Goal: Information Seeking & Learning: Learn about a topic

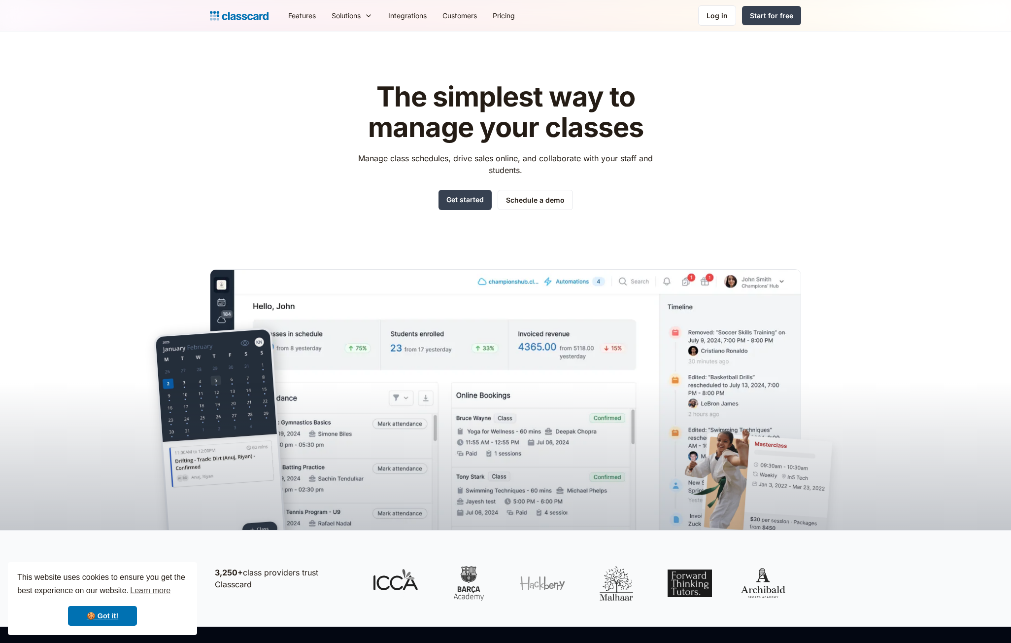
scroll to position [2981, 0]
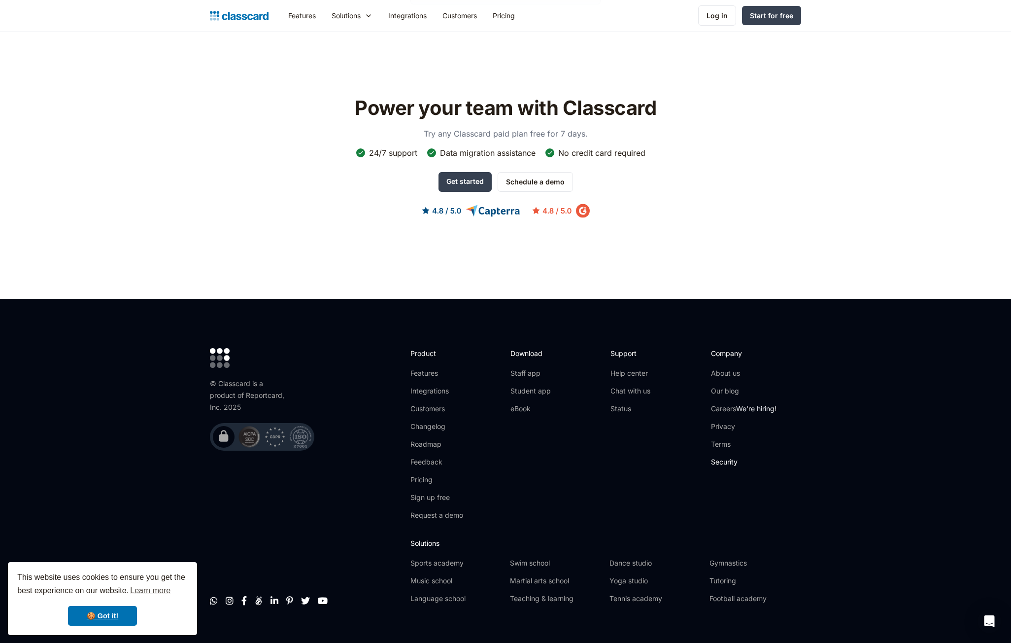
click at [734, 457] on link "Security" at bounding box center [744, 462] width 66 height 10
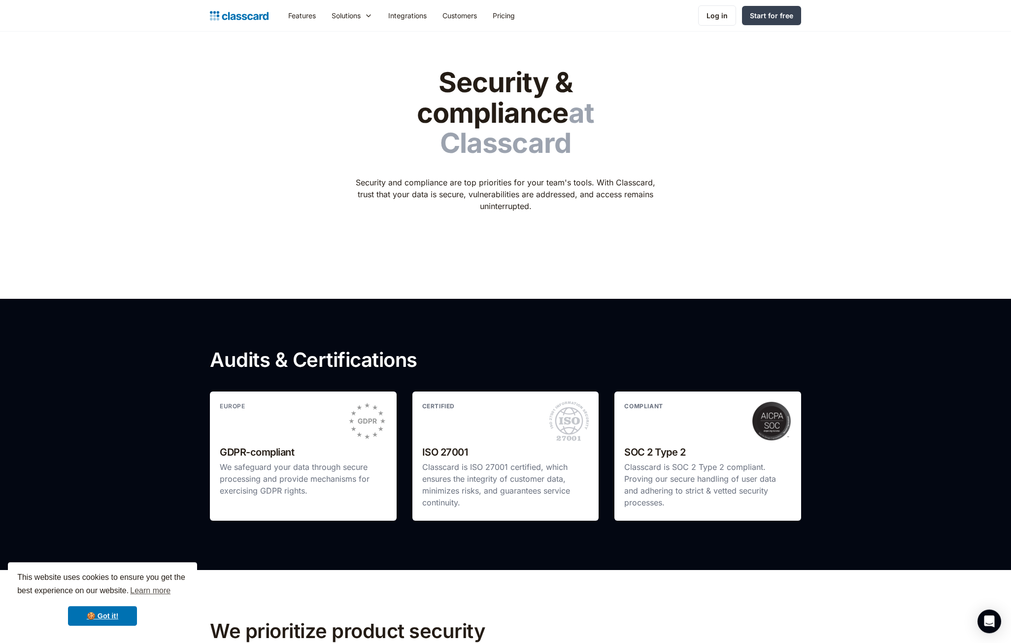
scroll to position [16, 0]
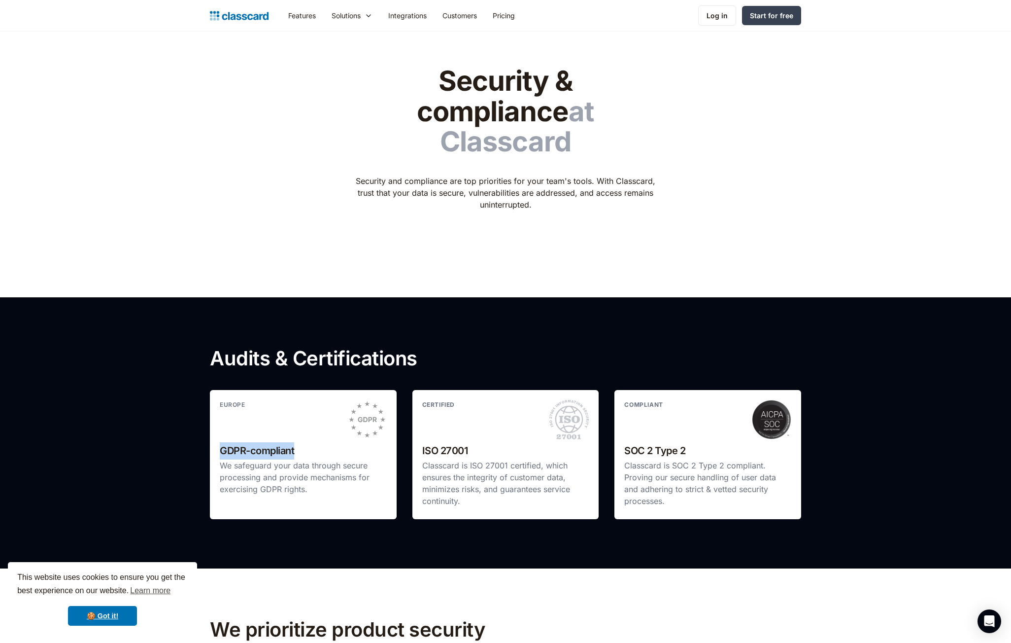
drag, startPoint x: 295, startPoint y: 420, endPoint x: 223, endPoint y: 419, distance: 71.5
click at [223, 442] on h2 "GDPR-compliant" at bounding box center [303, 450] width 167 height 17
click at [502, 459] on p "Classcard is ISO 27001 certified, which ensures the integrity of customer data,…" at bounding box center [505, 482] width 167 height 47
drag, startPoint x: 476, startPoint y: 421, endPoint x: 422, endPoint y: 419, distance: 53.7
click at [422, 419] on div "CERTIFIED ISO 27001 Classcard is ISO 27001 certified, which ensures the integri…" at bounding box center [505, 454] width 187 height 129
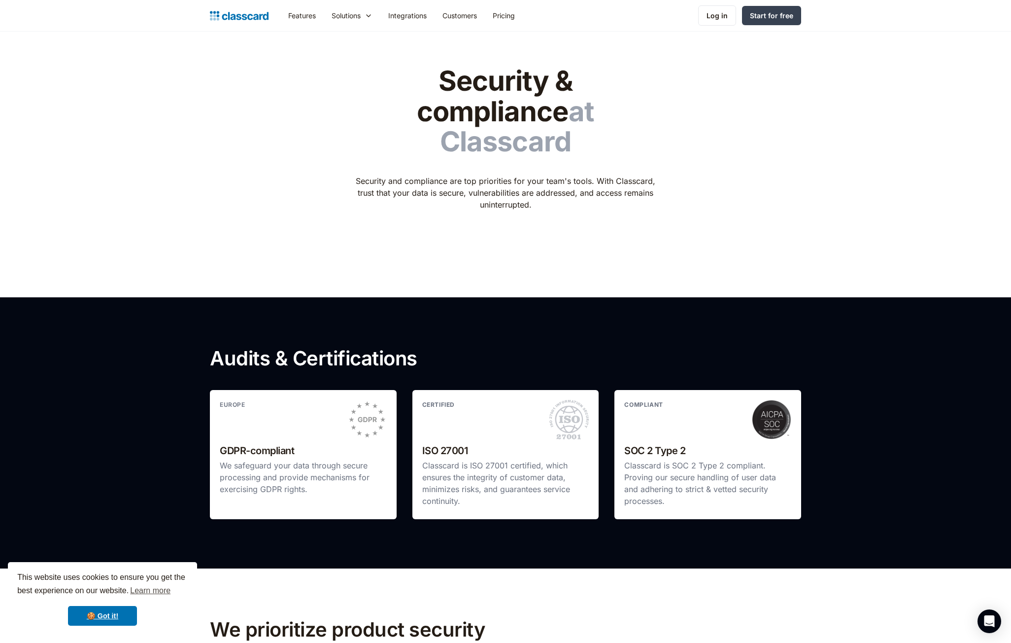
click at [676, 442] on h2 "SOC 2 Type 2" at bounding box center [707, 450] width 167 height 17
drag, startPoint x: 650, startPoint y: 421, endPoint x: 636, endPoint y: 417, distance: 14.5
click at [636, 442] on h2 "SOC 2 Type 2" at bounding box center [707, 450] width 167 height 17
click at [691, 442] on h2 "SOC 2 Type 2" at bounding box center [707, 450] width 167 height 17
